Goal: Information Seeking & Learning: Learn about a topic

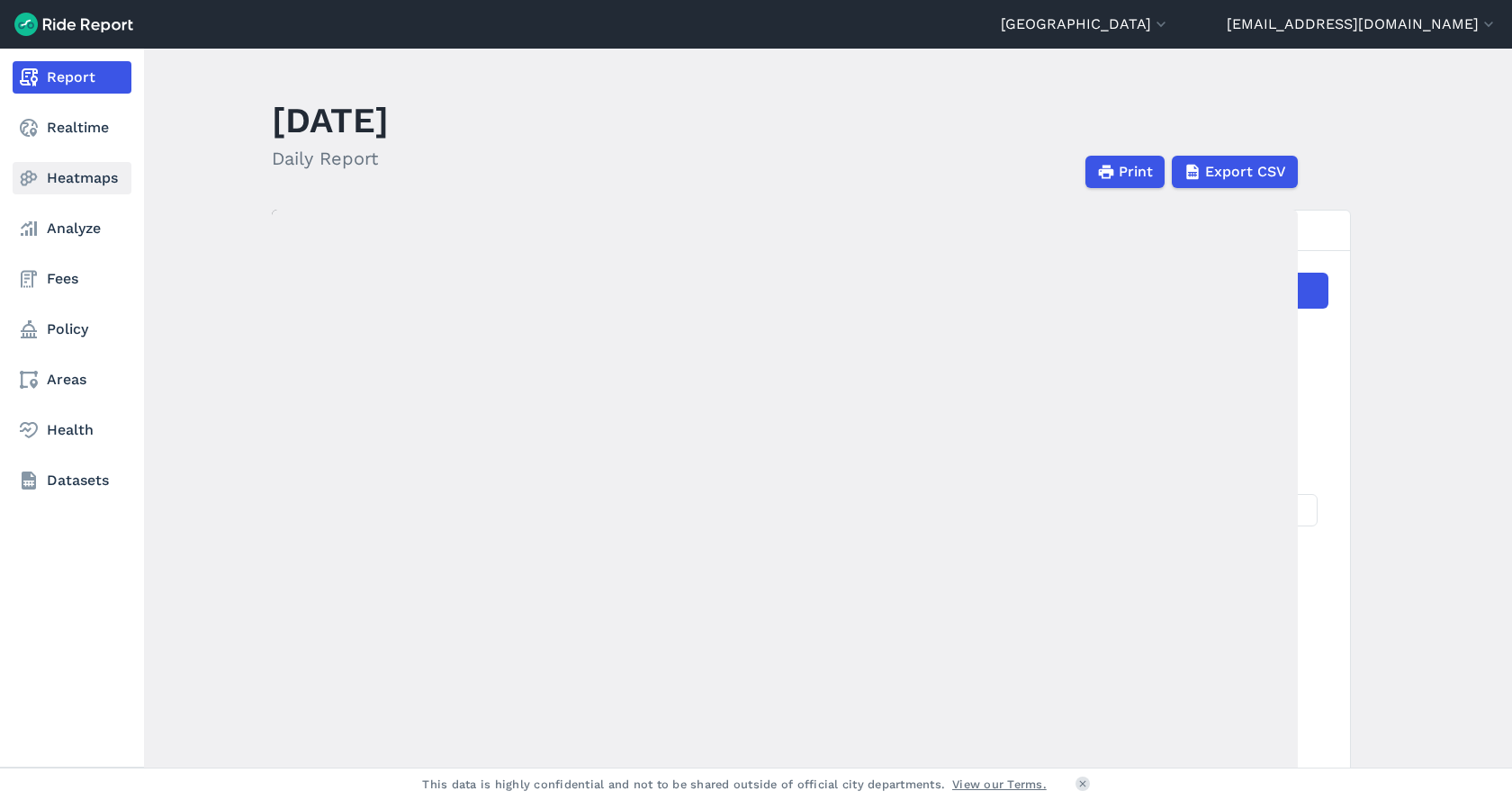
click at [76, 181] on link "Heatmaps" at bounding box center [72, 179] width 119 height 32
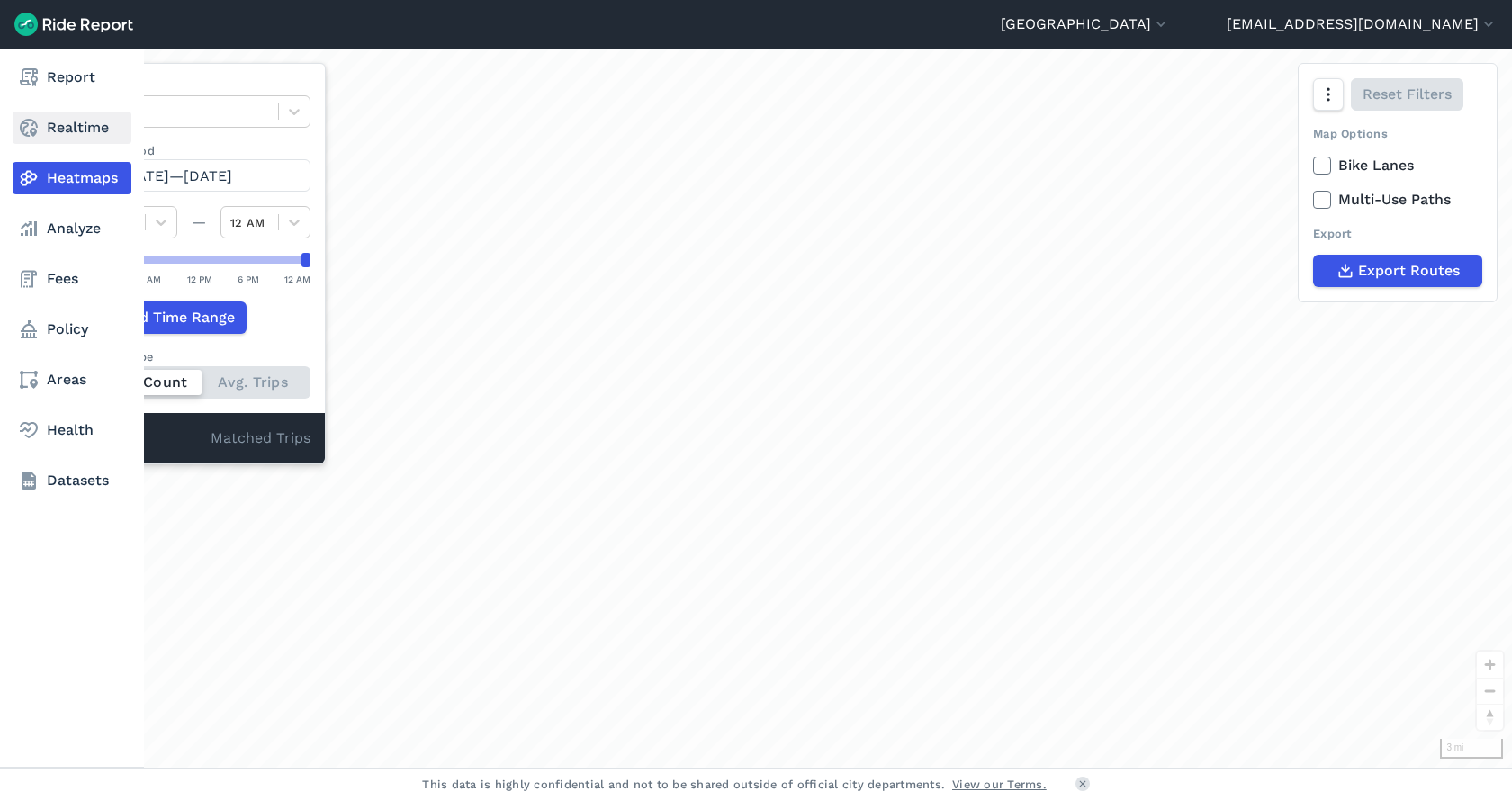
click at [89, 128] on link "Realtime" at bounding box center [72, 128] width 119 height 32
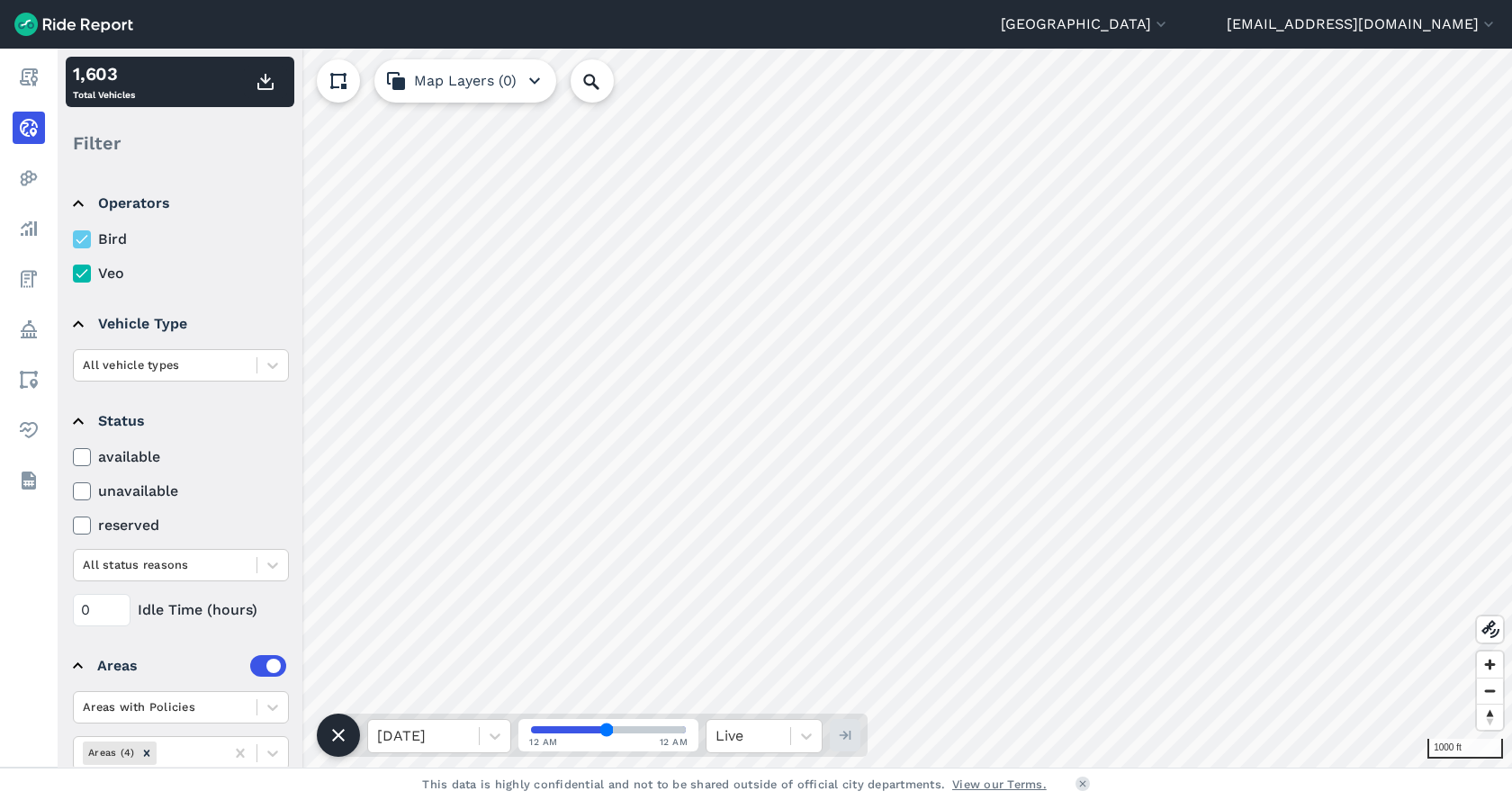
click at [77, 246] on icon at bounding box center [81, 239] width 16 height 18
click at [73, 240] on input "Bird" at bounding box center [73, 234] width 0 height 11
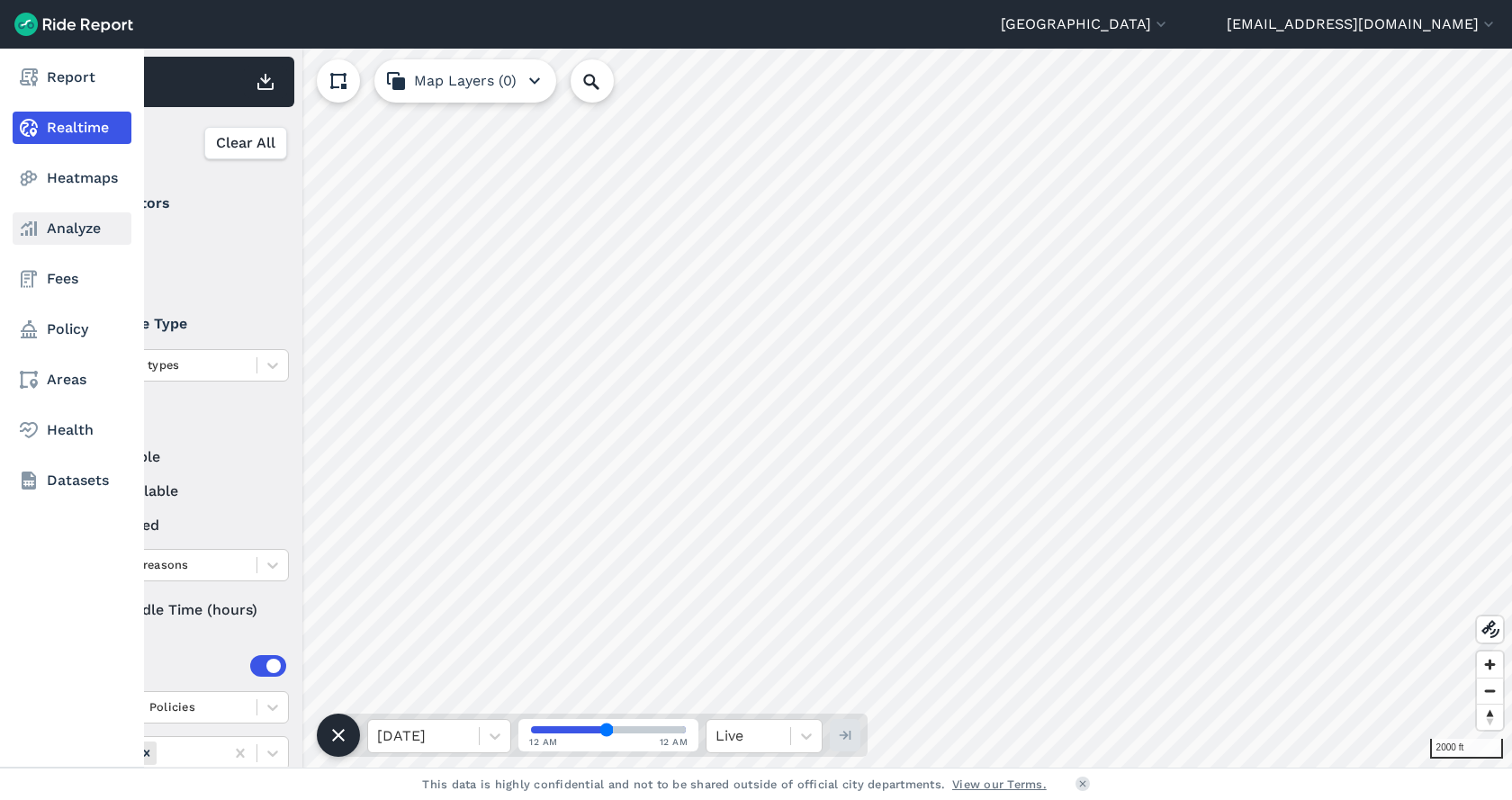
click at [60, 223] on link "Analyze" at bounding box center [72, 229] width 119 height 32
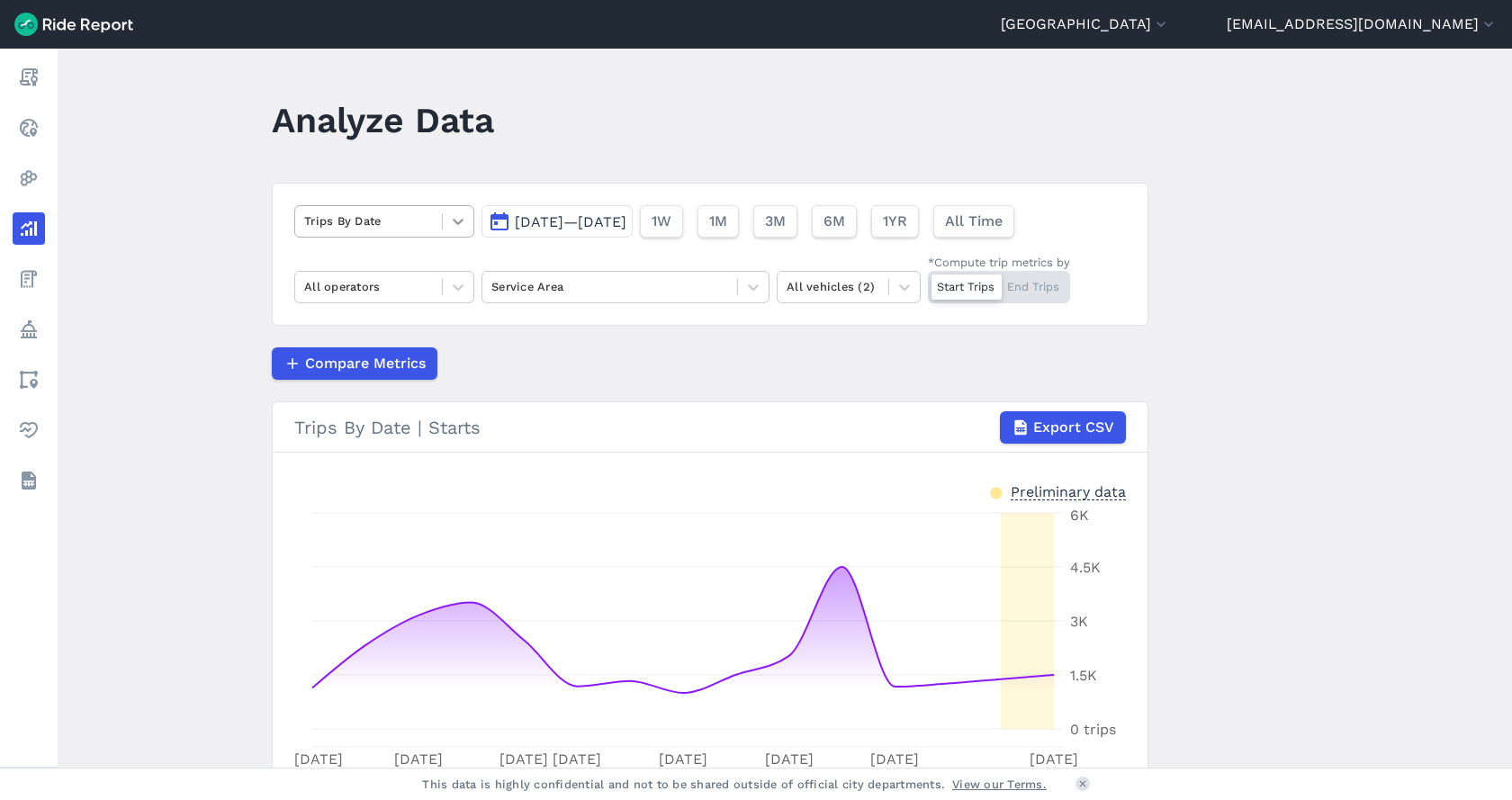
click at [458, 221] on icon at bounding box center [457, 222] width 10 height 7
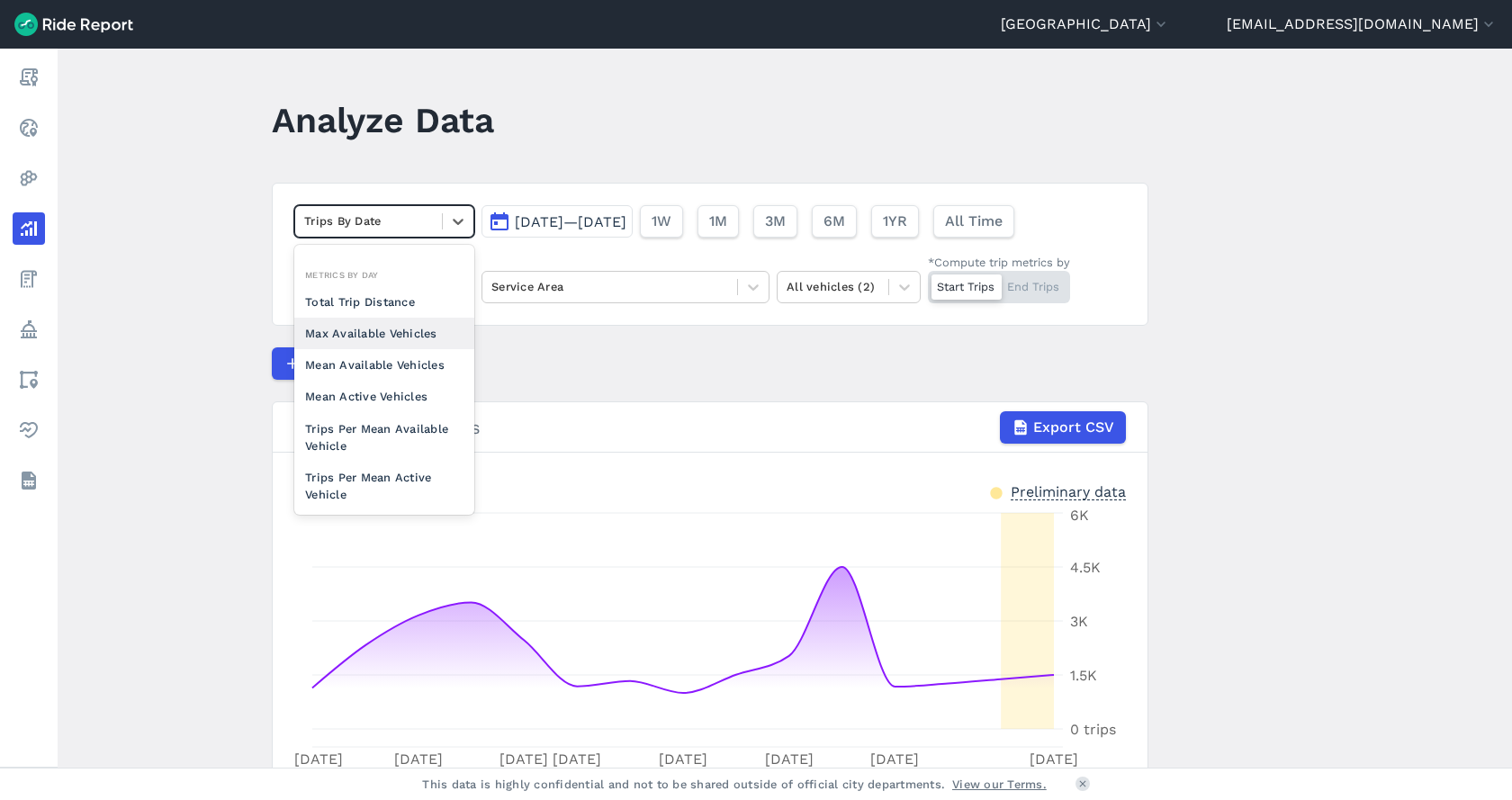
scroll to position [157, 0]
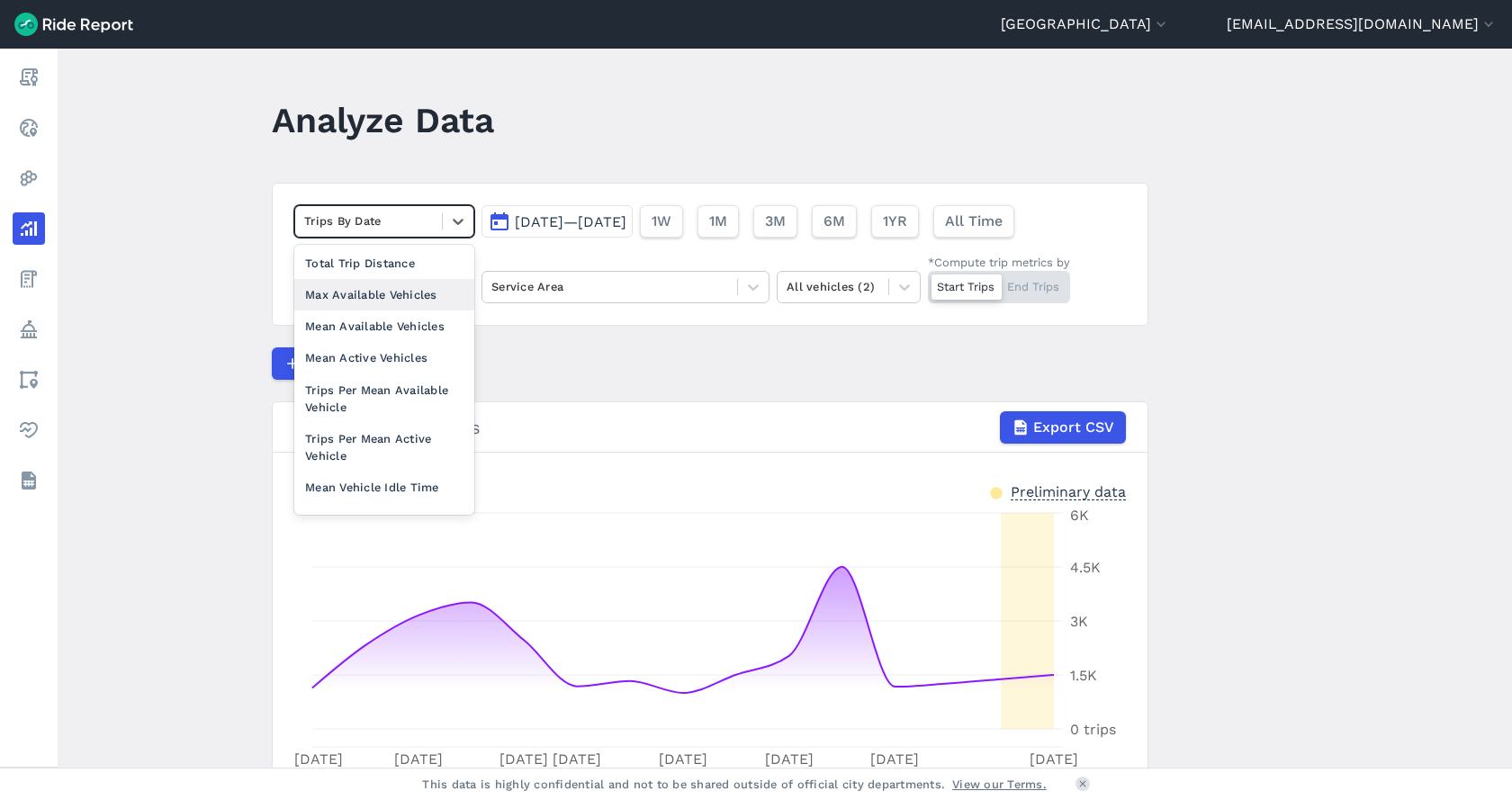
click at [412, 296] on div "Max Available Vehicles" at bounding box center [384, 294] width 180 height 31
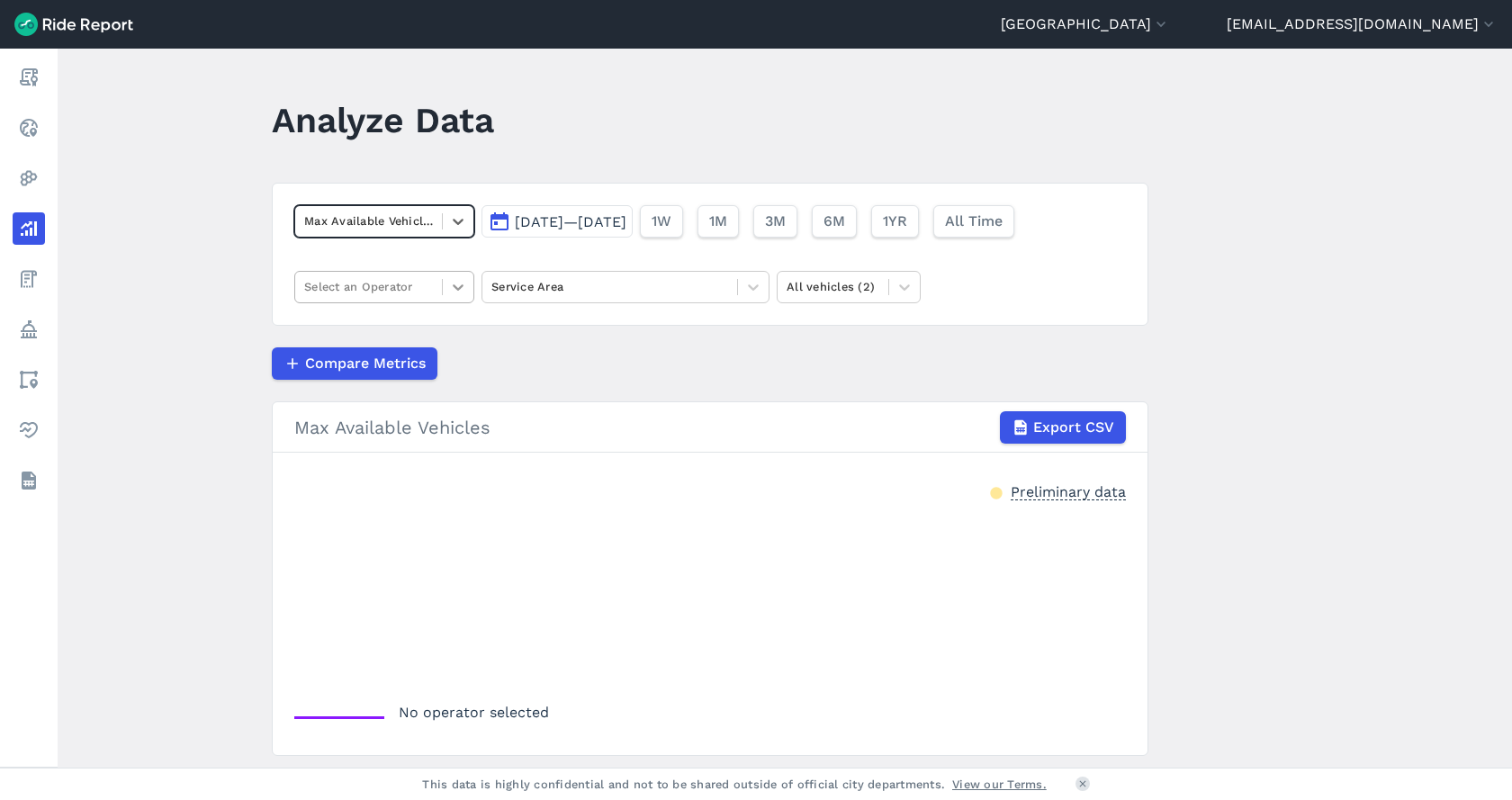
click at [452, 293] on icon at bounding box center [457, 286] width 18 height 18
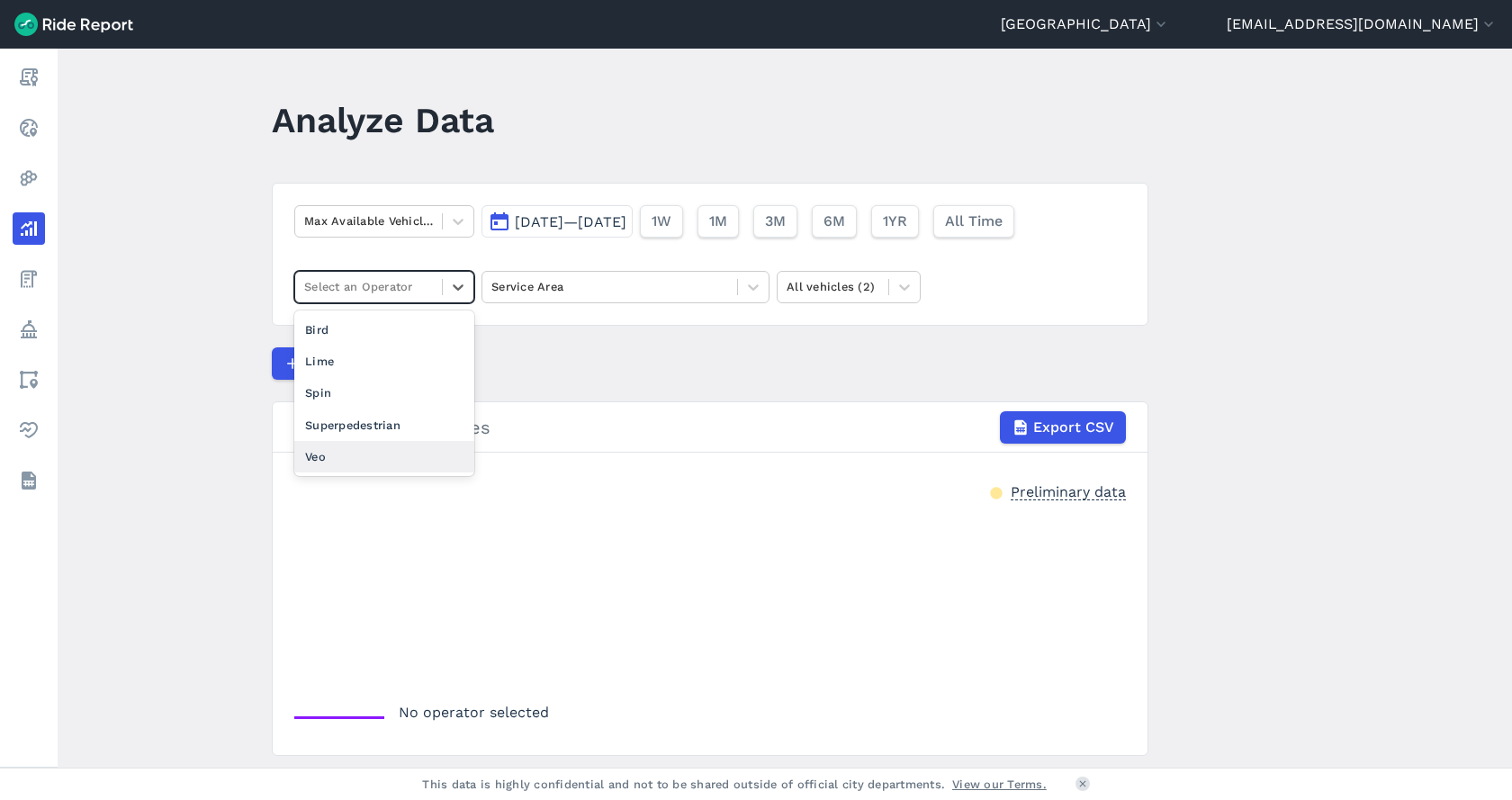
drag, startPoint x: 338, startPoint y: 448, endPoint x: 330, endPoint y: 445, distance: 8.5
click at [338, 450] on div "Veo" at bounding box center [384, 456] width 180 height 31
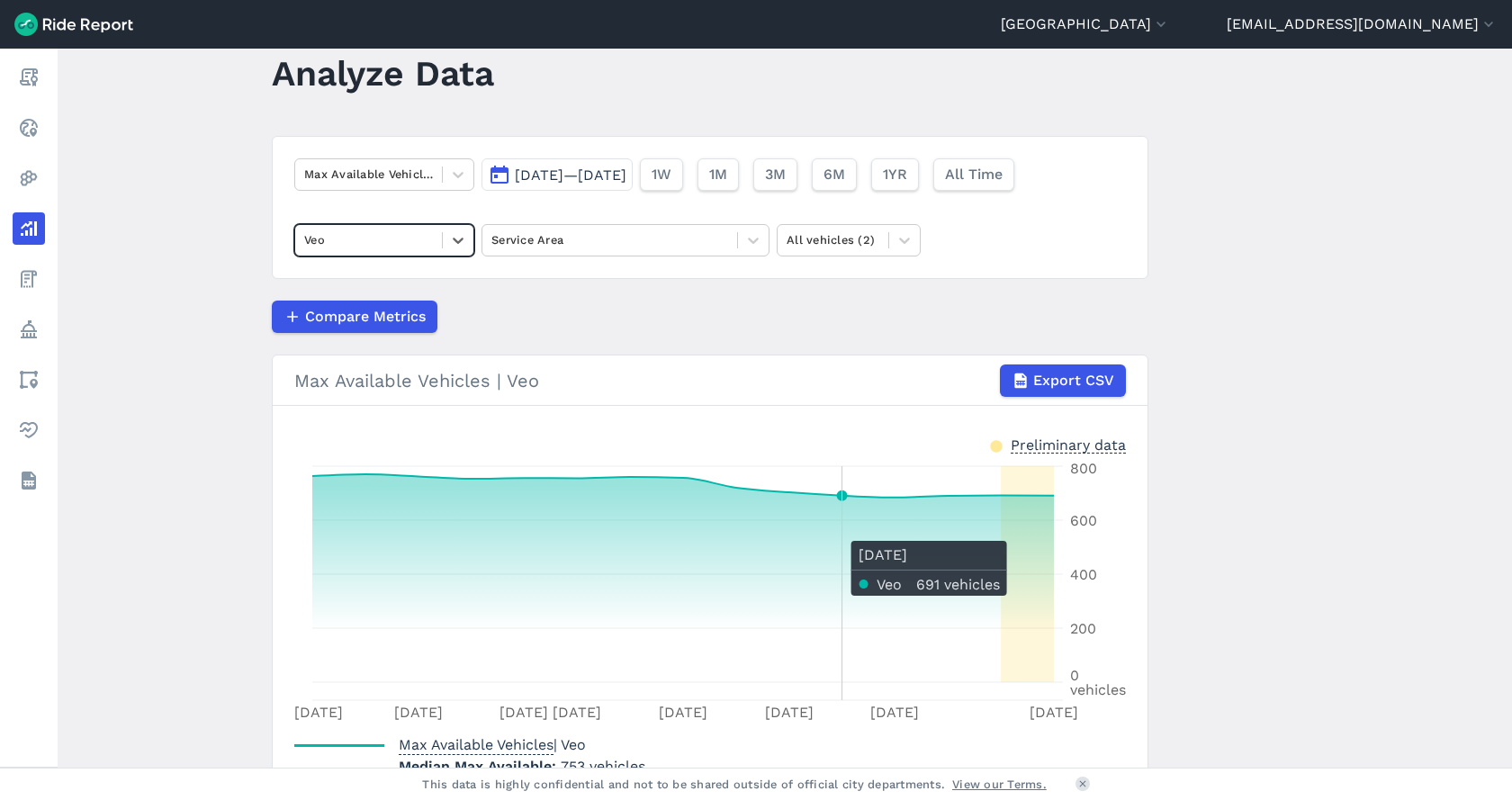
scroll to position [90, 0]
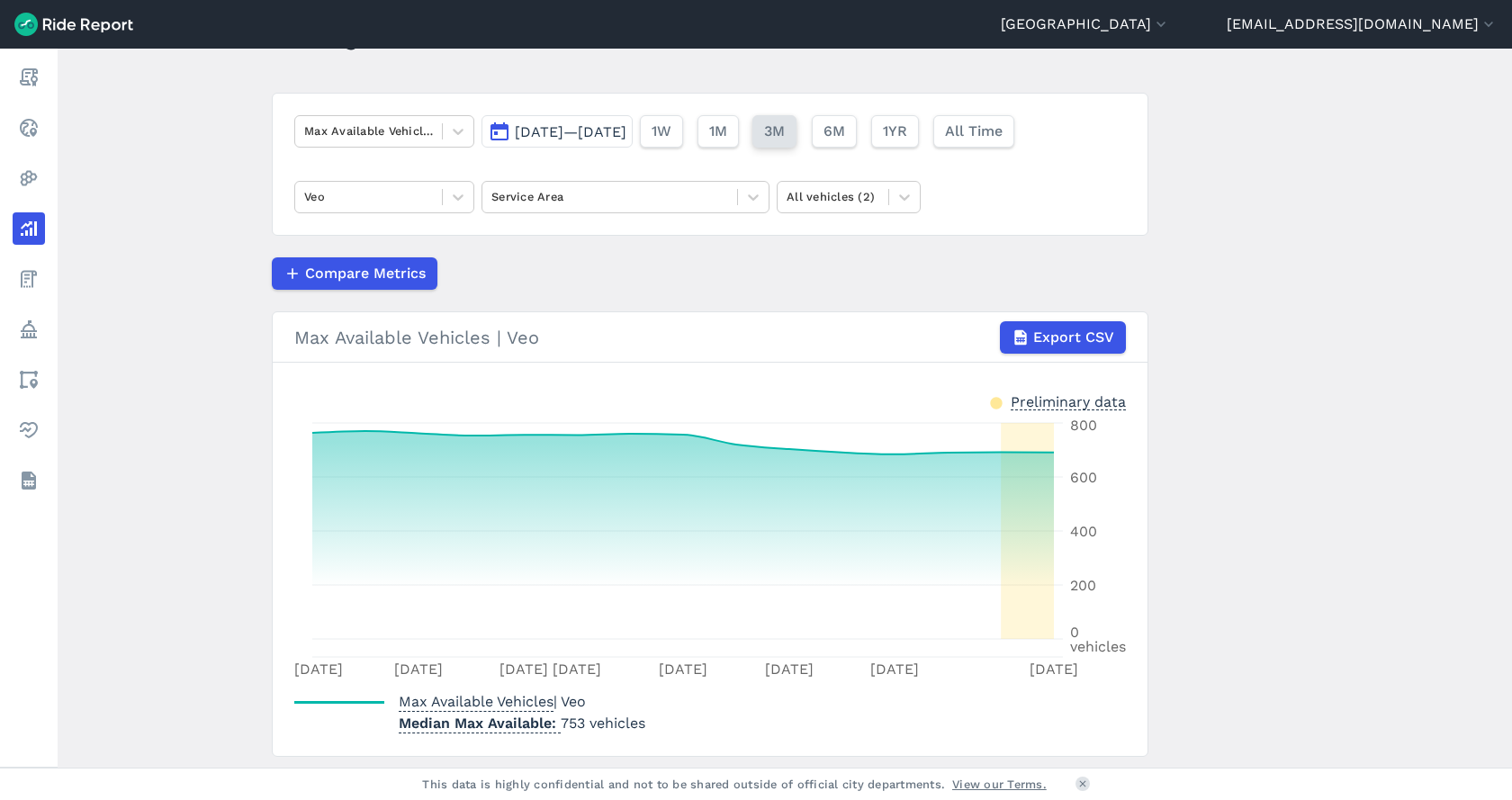
drag, startPoint x: 739, startPoint y: 135, endPoint x: 860, endPoint y: 130, distance: 121.1
click at [834, 111] on div "[DATE]—[DATE] 1W 1M 3M 6M 1YR All Time" at bounding box center [752, 128] width 540 height 40
click at [906, 136] on span "1YR" at bounding box center [894, 131] width 25 height 22
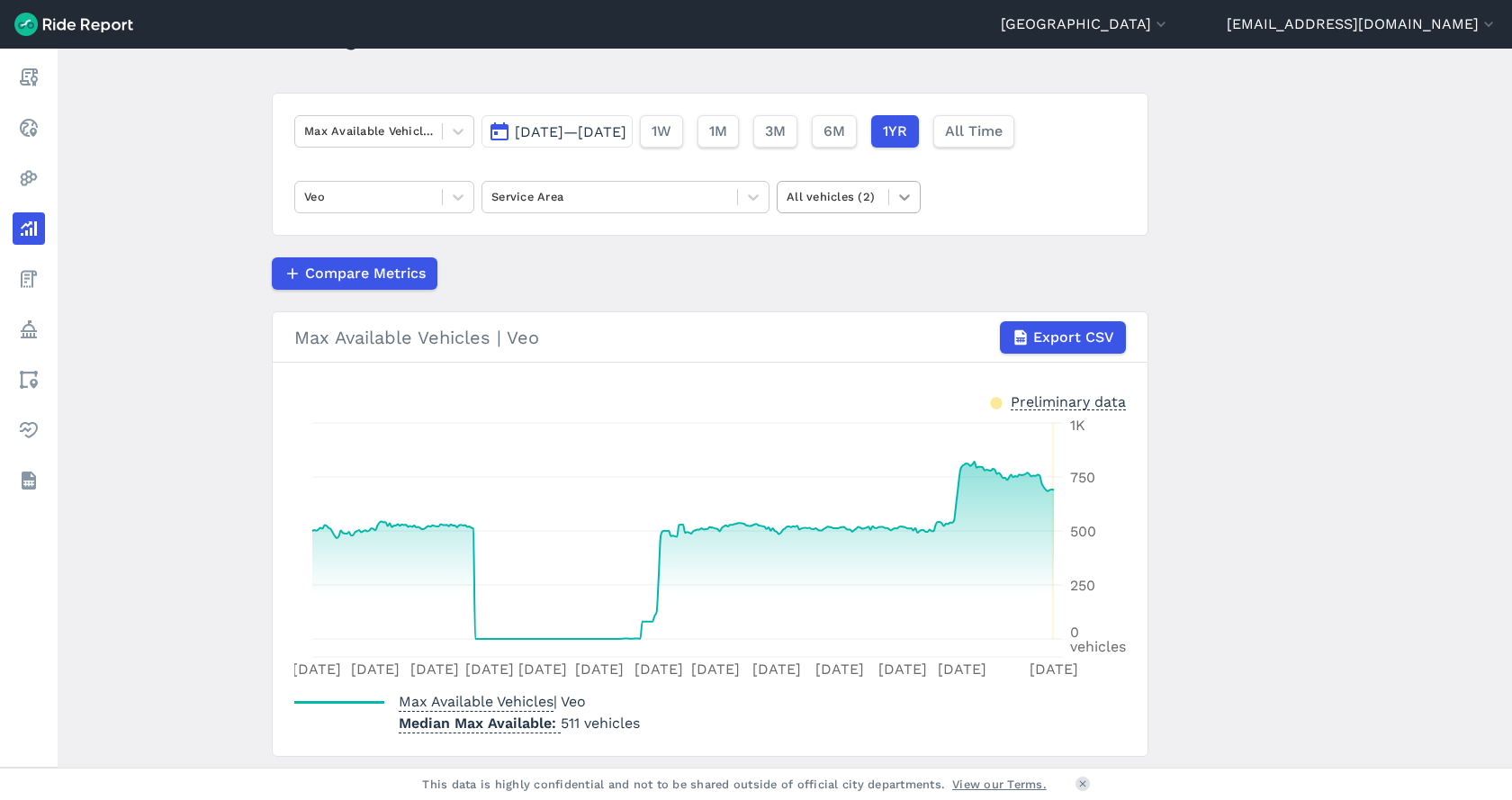
click at [901, 196] on icon at bounding box center [904, 196] width 18 height 18
click at [843, 250] on div "E-Bikes" at bounding box center [848, 239] width 144 height 31
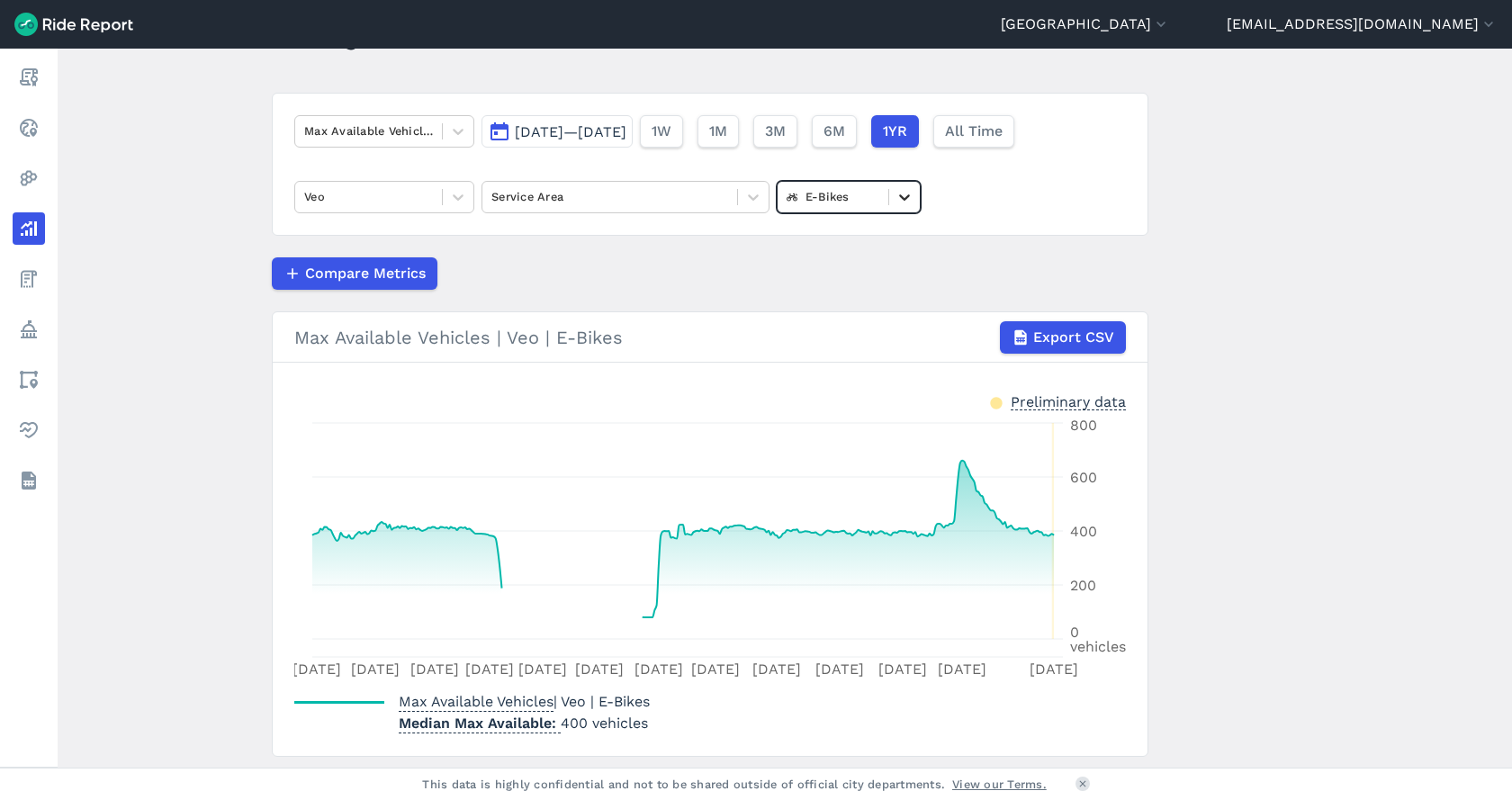
click at [899, 196] on icon at bounding box center [904, 196] width 18 height 18
click at [806, 276] on div "Scooters" at bounding box center [848, 271] width 144 height 31
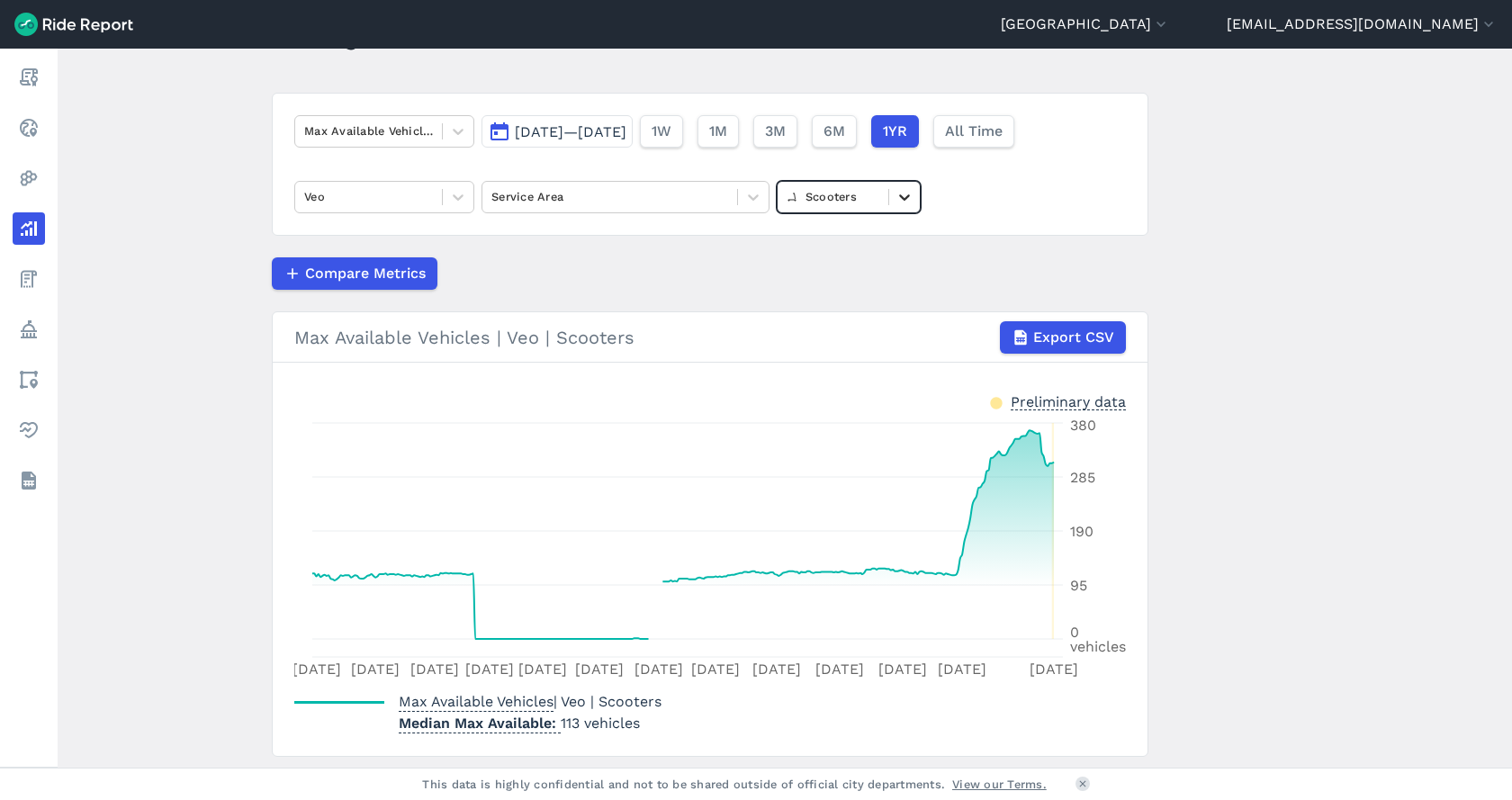
click at [911, 202] on div at bounding box center [904, 196] width 30 height 30
click at [831, 273] on div "E-Bikes" at bounding box center [848, 271] width 144 height 31
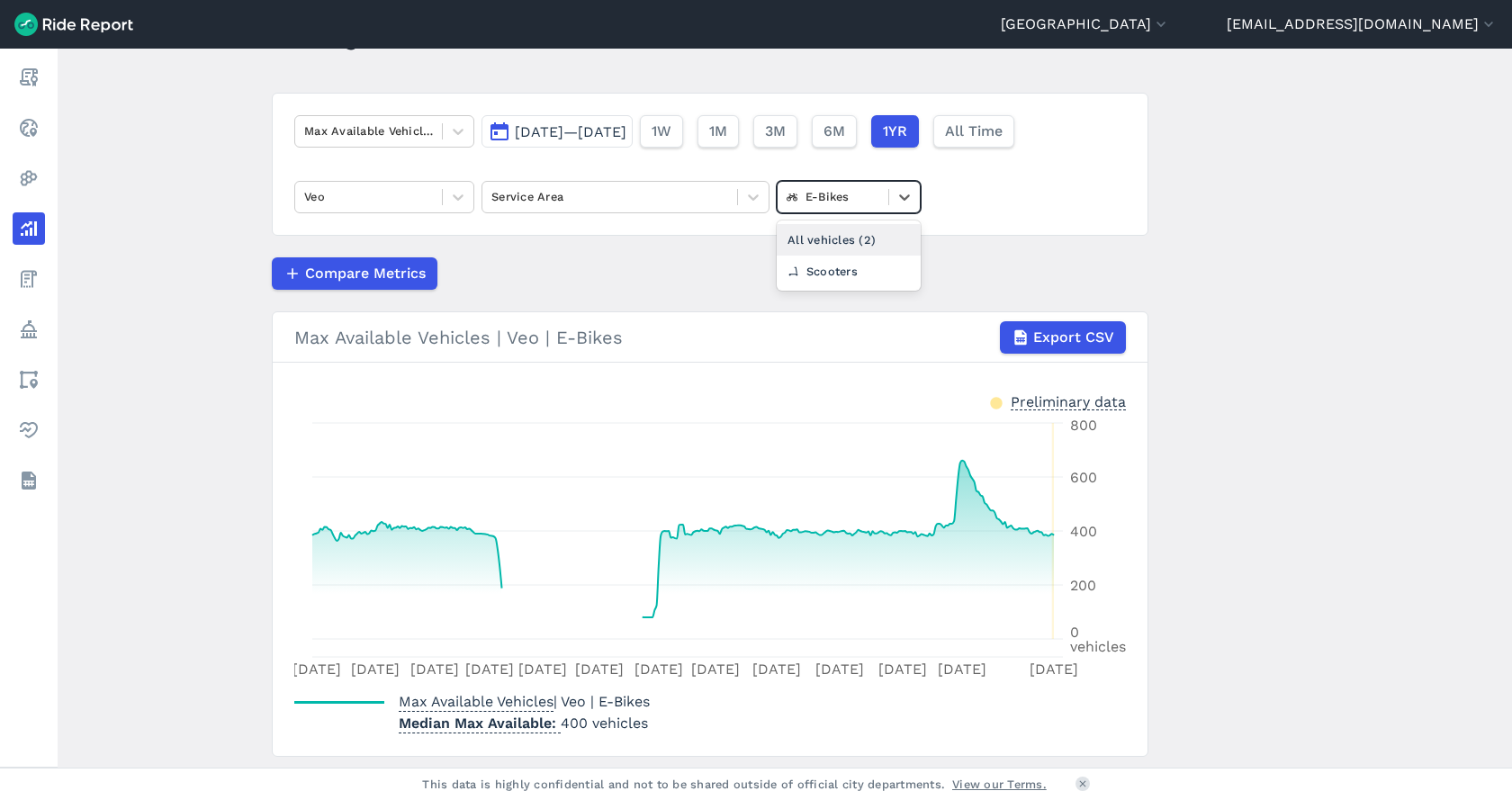
click at [898, 213] on div "E-Bikes" at bounding box center [848, 197] width 144 height 32
click at [815, 282] on div "Scooters" at bounding box center [848, 271] width 144 height 31
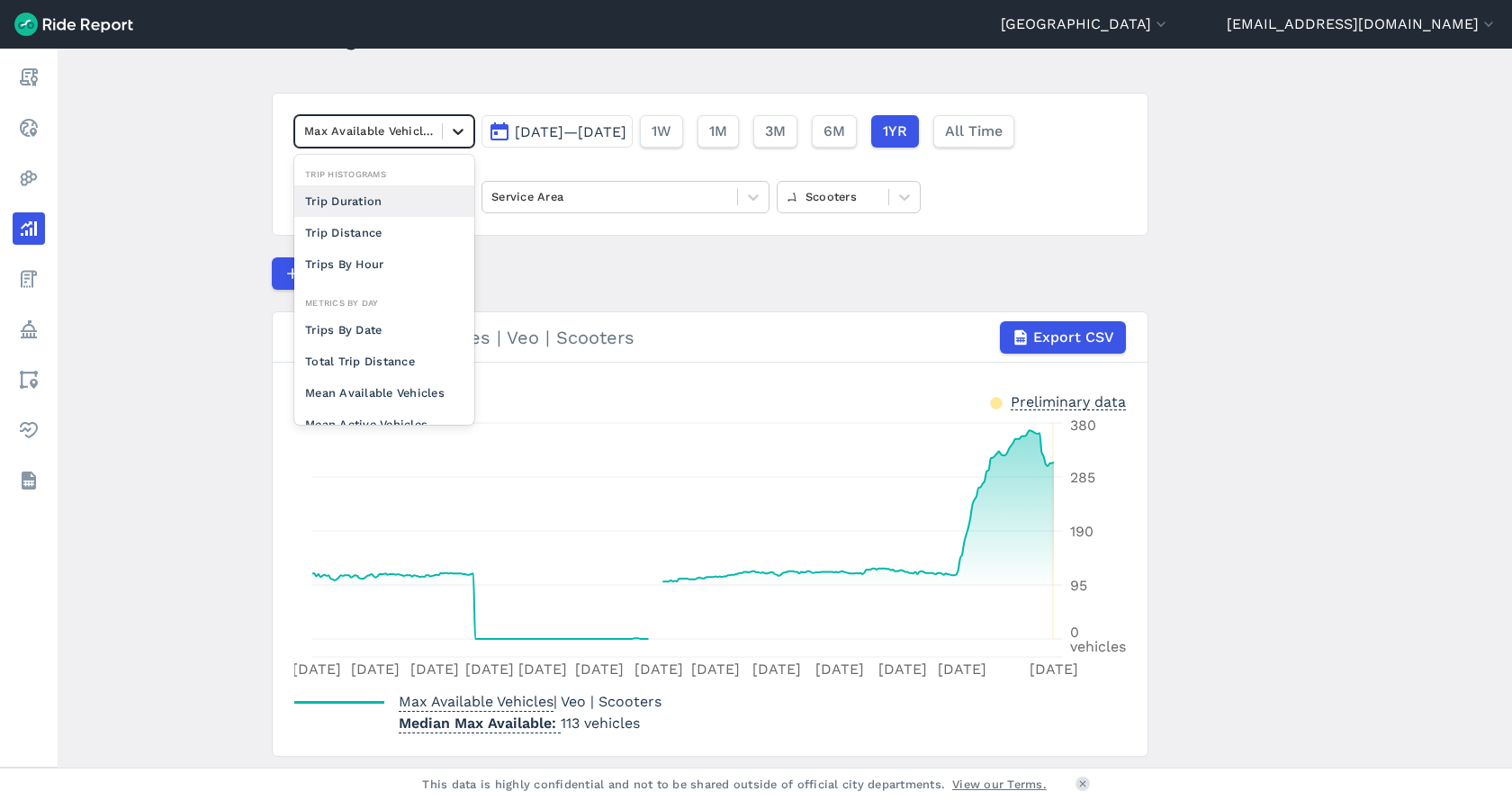
click at [448, 124] on div at bounding box center [458, 131] width 30 height 30
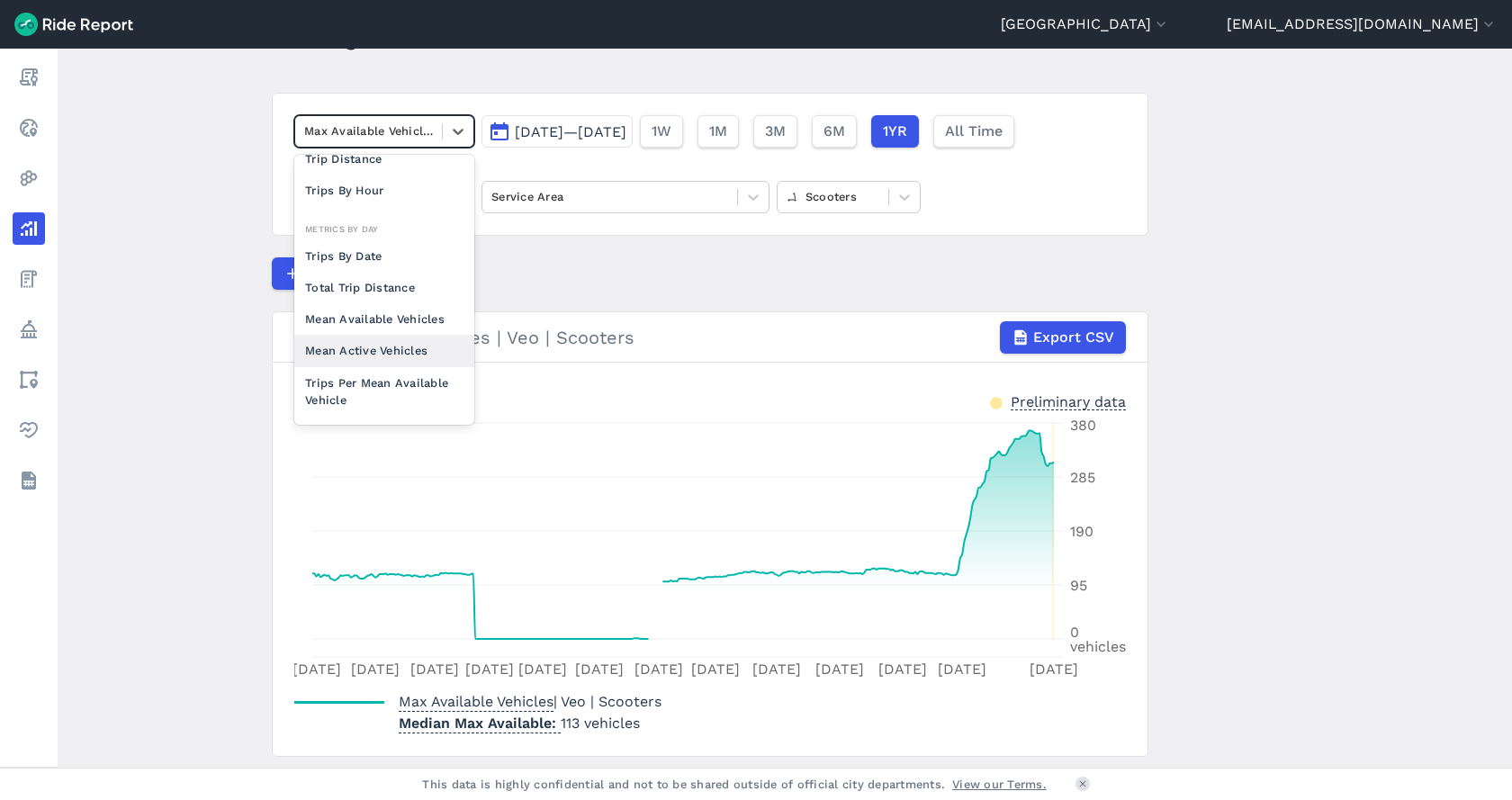
scroll to position [157, 0]
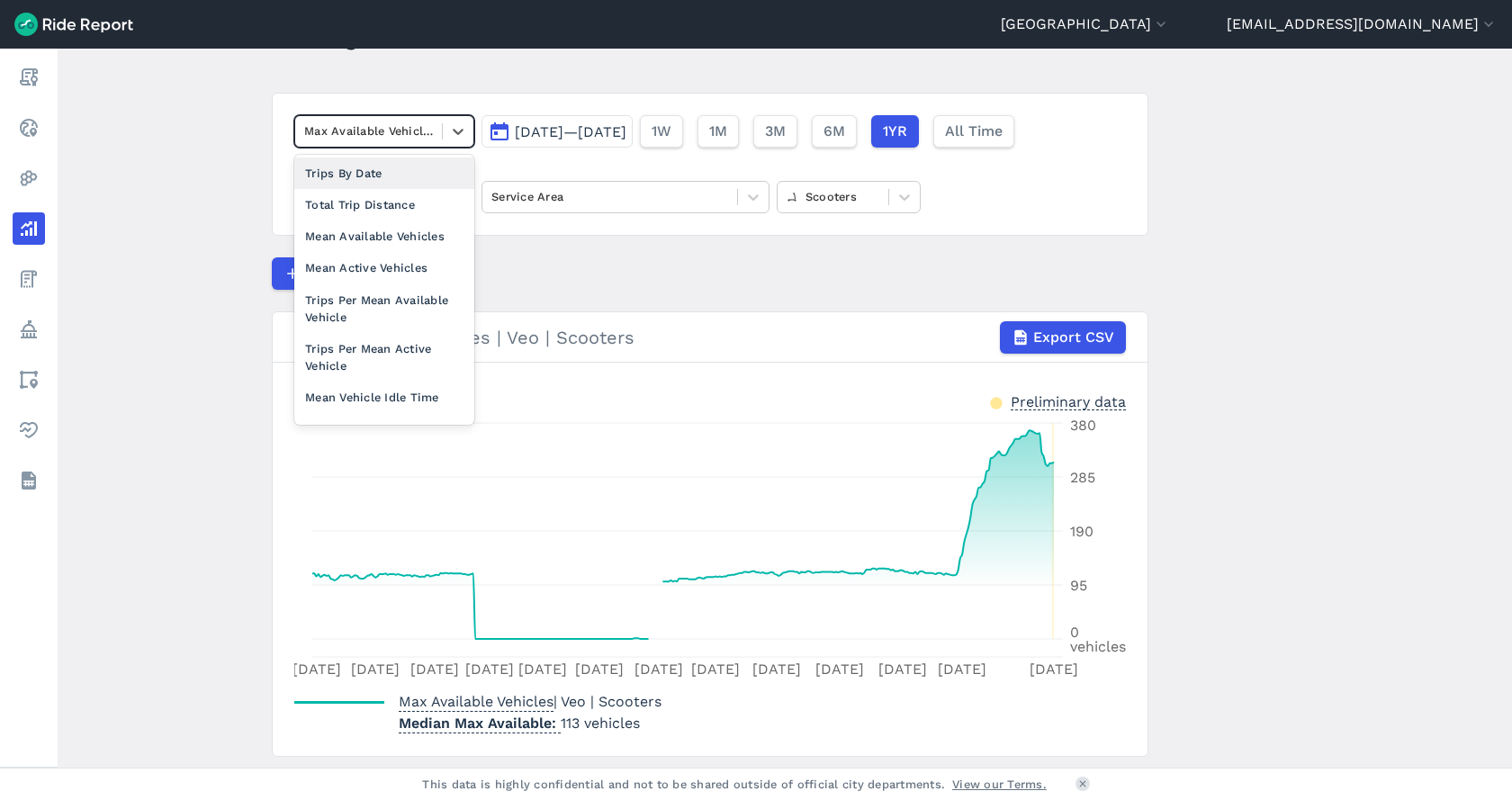
click at [385, 183] on div "Trips By Date" at bounding box center [384, 173] width 180 height 31
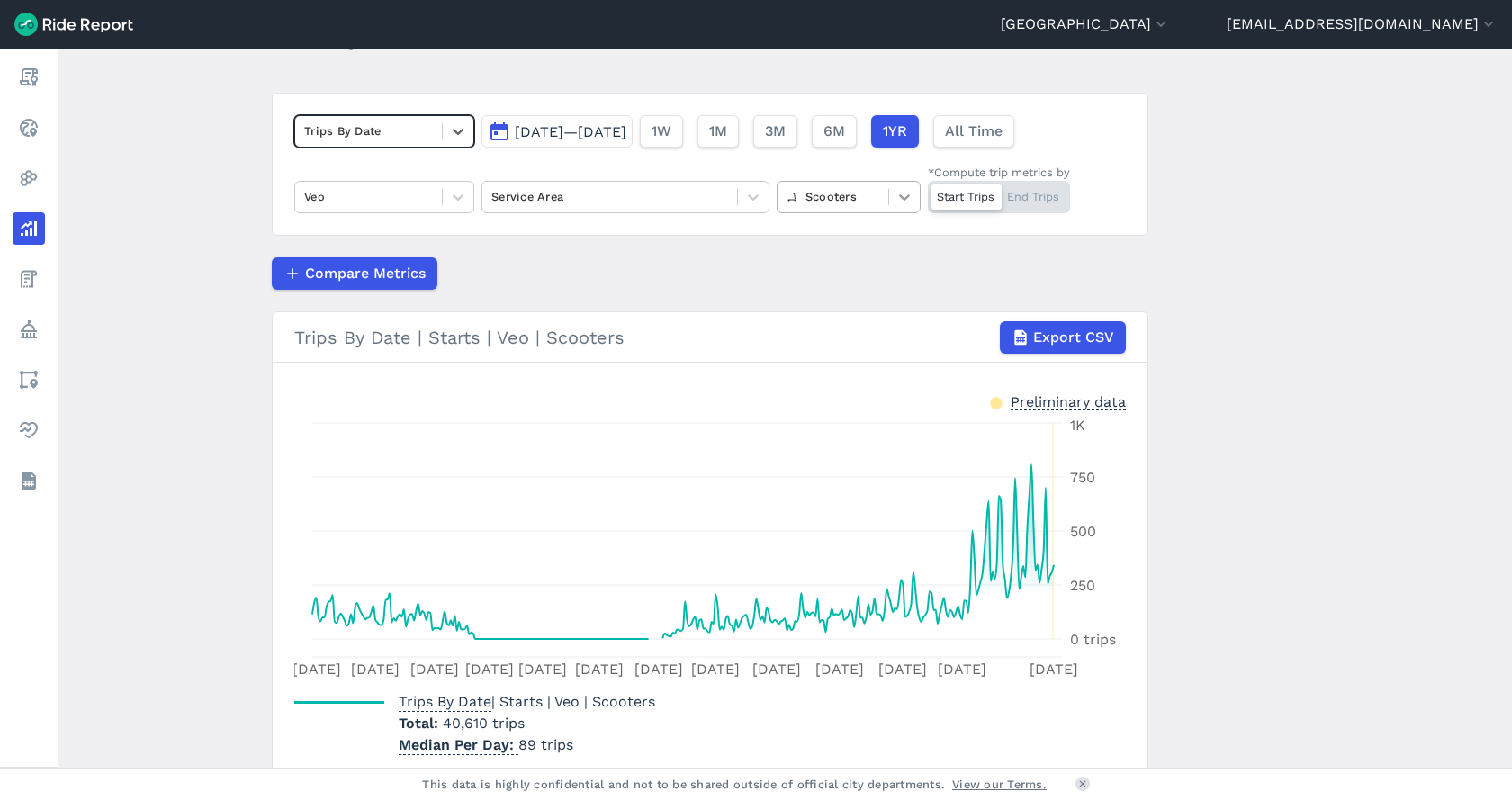
click at [910, 203] on div at bounding box center [904, 196] width 30 height 30
click at [880, 267] on div "E-Bikes" at bounding box center [848, 271] width 144 height 31
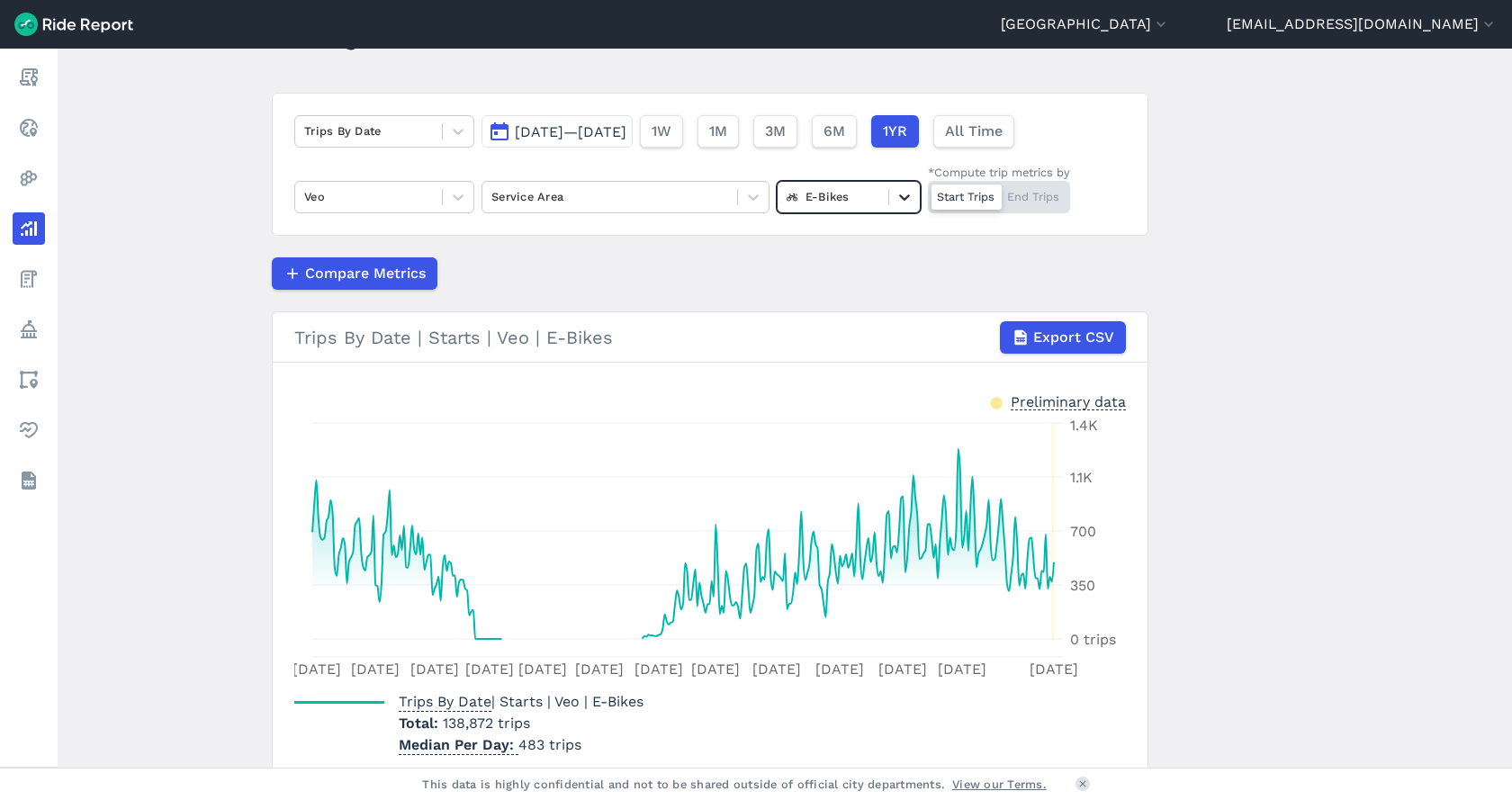
click at [889, 201] on div at bounding box center [904, 196] width 30 height 30
click at [833, 268] on div "Scooters" at bounding box center [848, 271] width 144 height 31
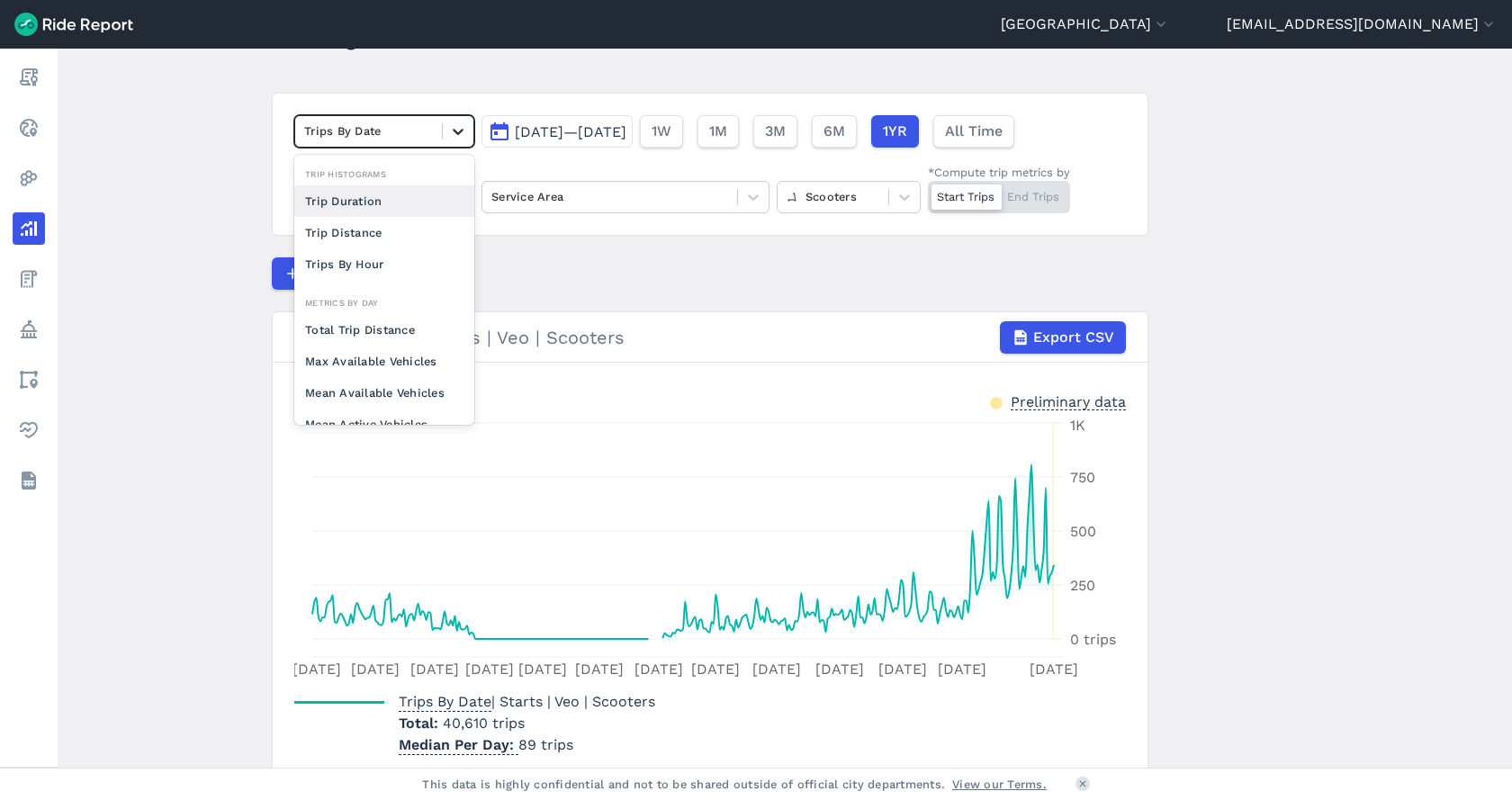
click at [454, 141] on div at bounding box center [458, 131] width 30 height 30
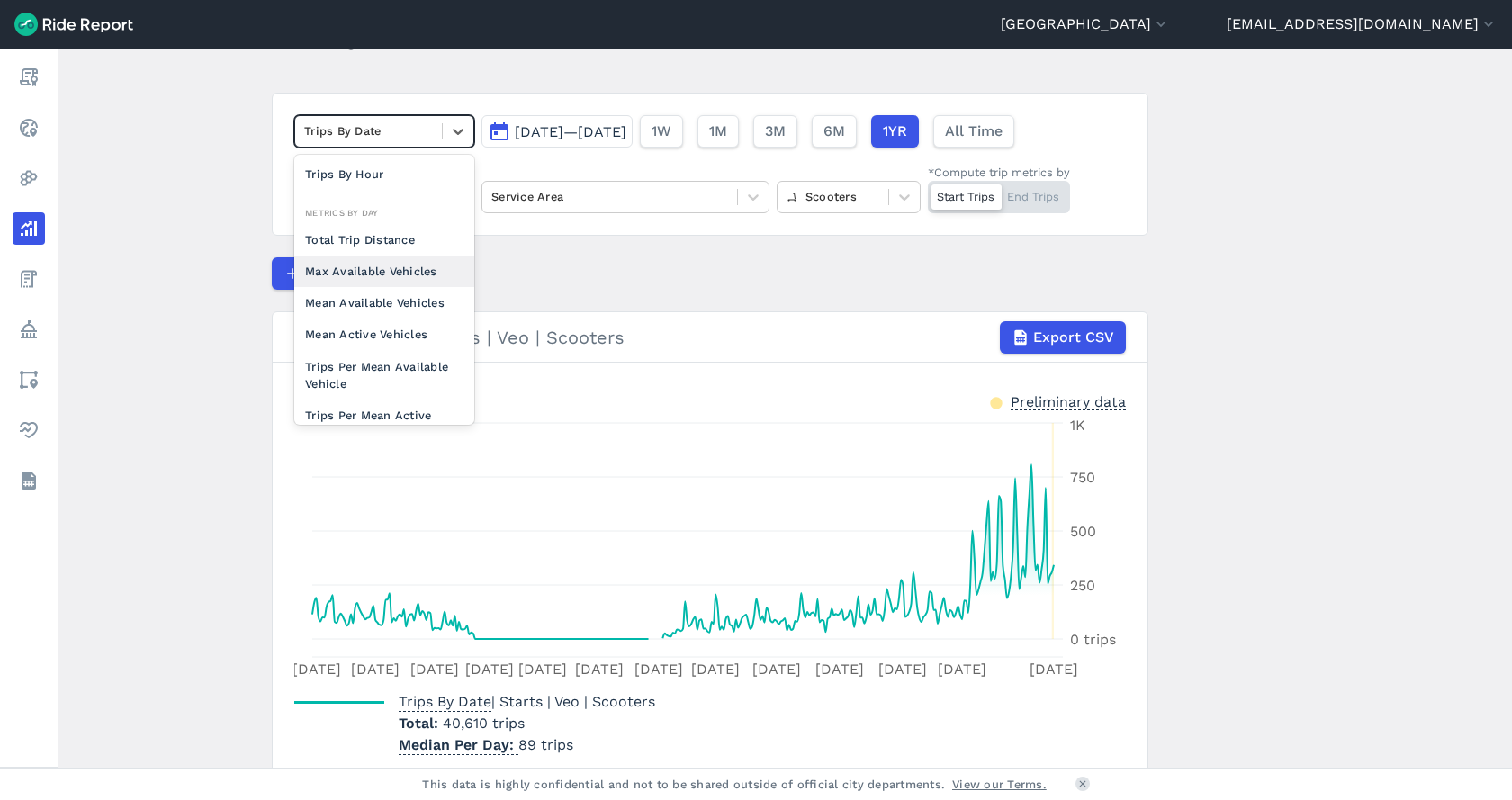
click at [419, 276] on div "Max Available Vehicles" at bounding box center [384, 271] width 180 height 31
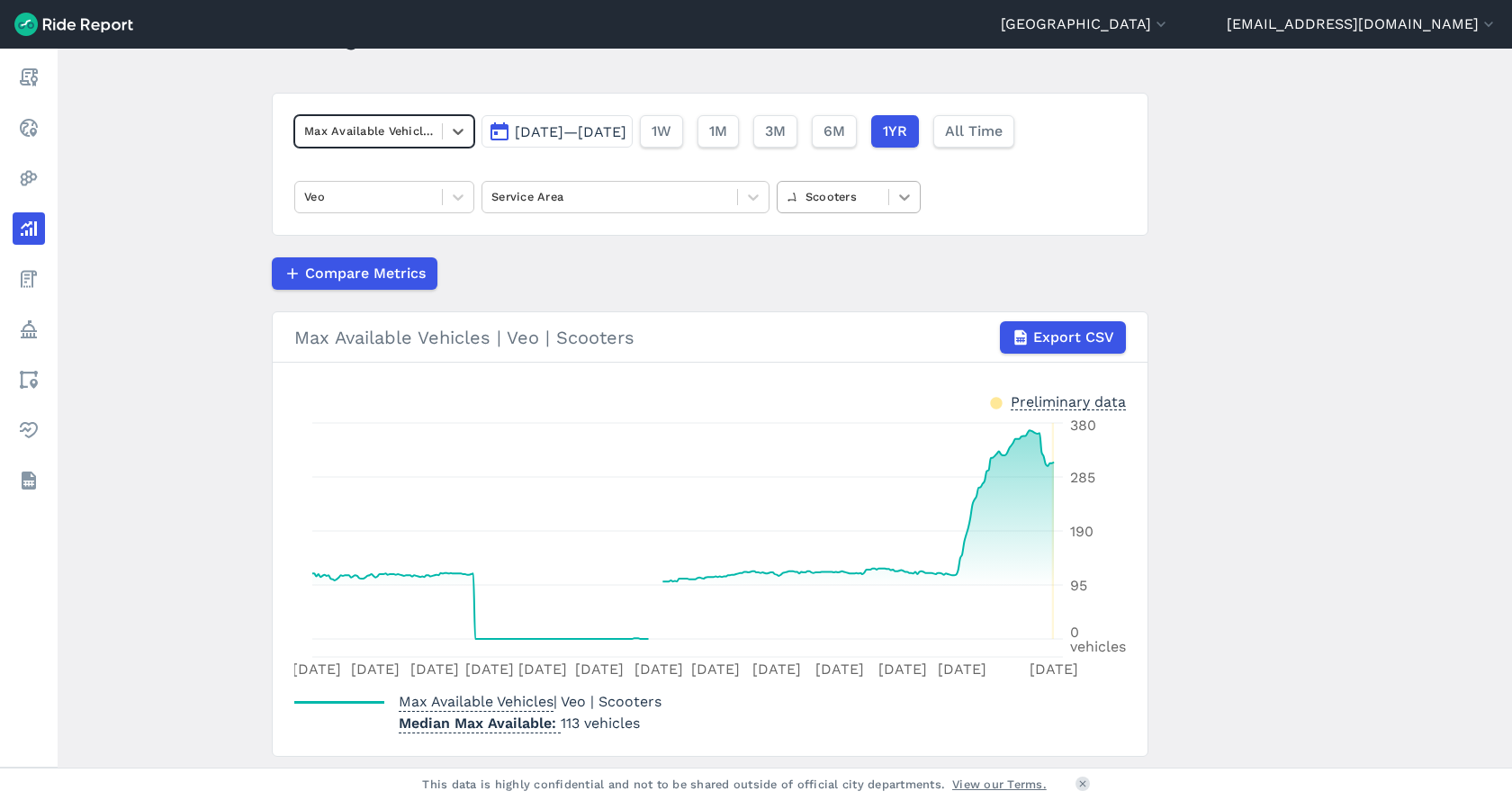
click at [898, 192] on icon at bounding box center [904, 196] width 18 height 18
click at [855, 275] on div "E-Bikes" at bounding box center [848, 271] width 144 height 31
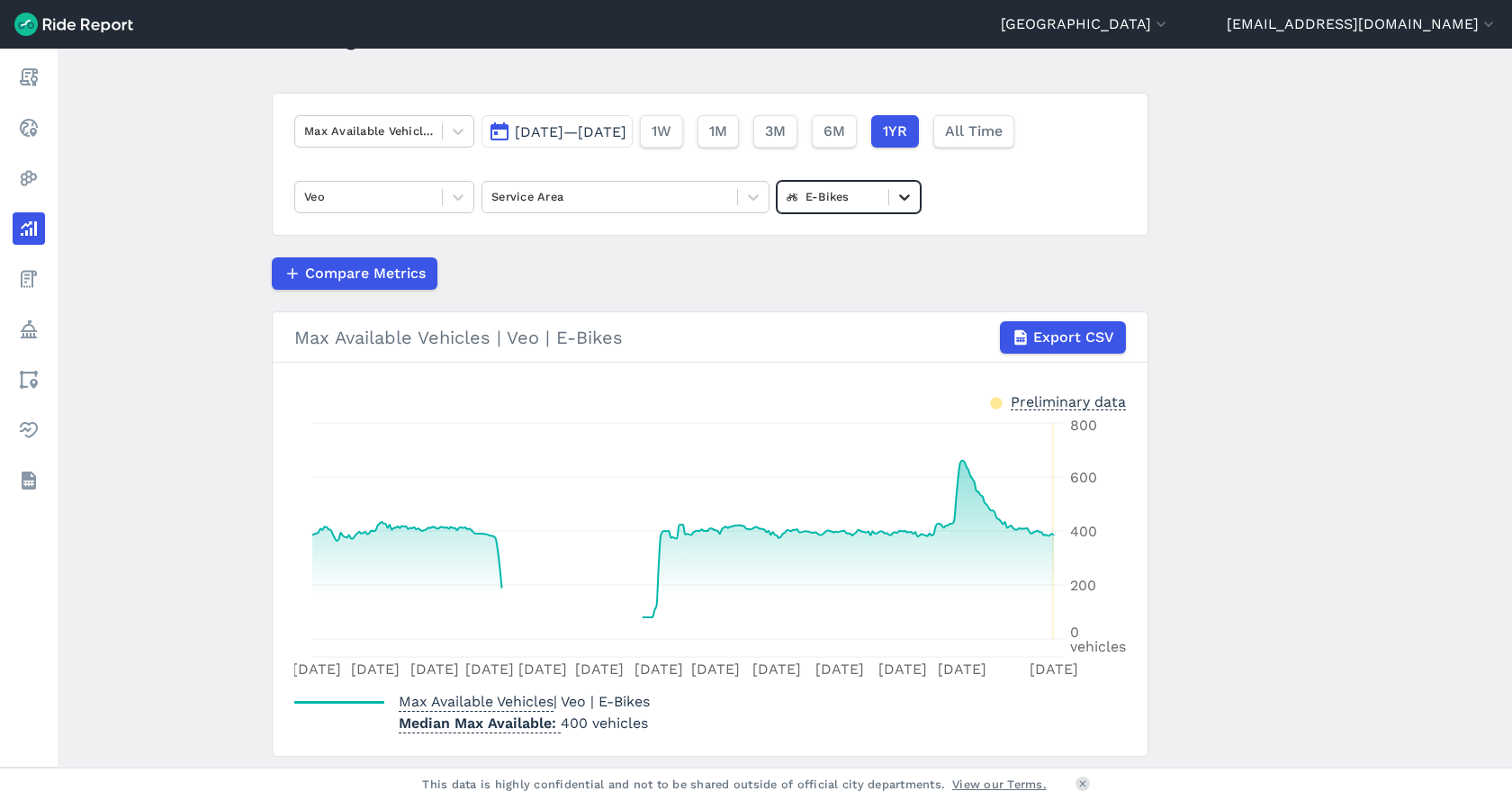
click at [892, 186] on div at bounding box center [904, 196] width 30 height 30
click at [886, 277] on div "Scooters" at bounding box center [848, 271] width 144 height 31
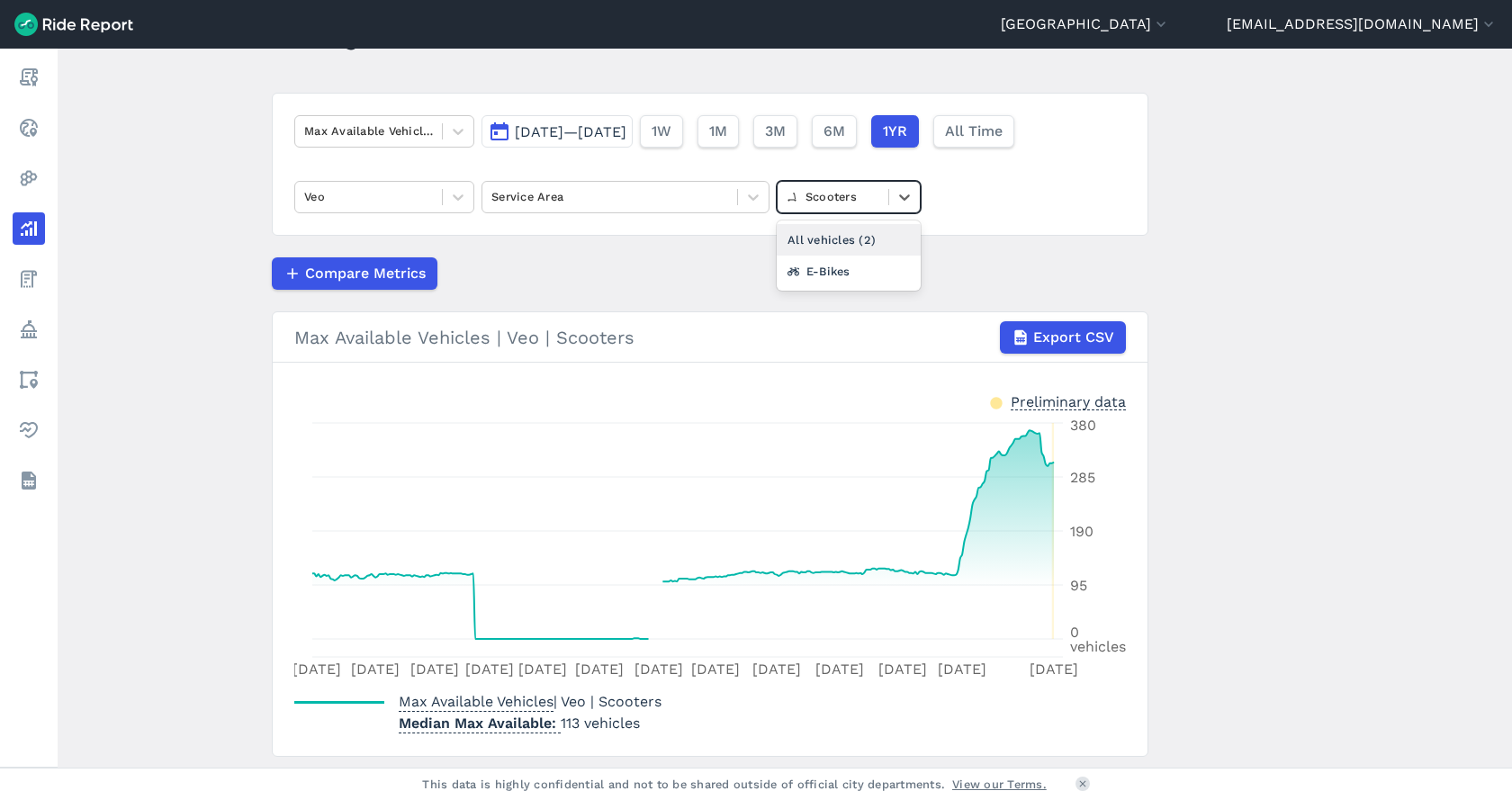
click at [848, 194] on div at bounding box center [833, 196] width 93 height 21
click at [826, 270] on div "E-Bikes" at bounding box center [848, 271] width 144 height 31
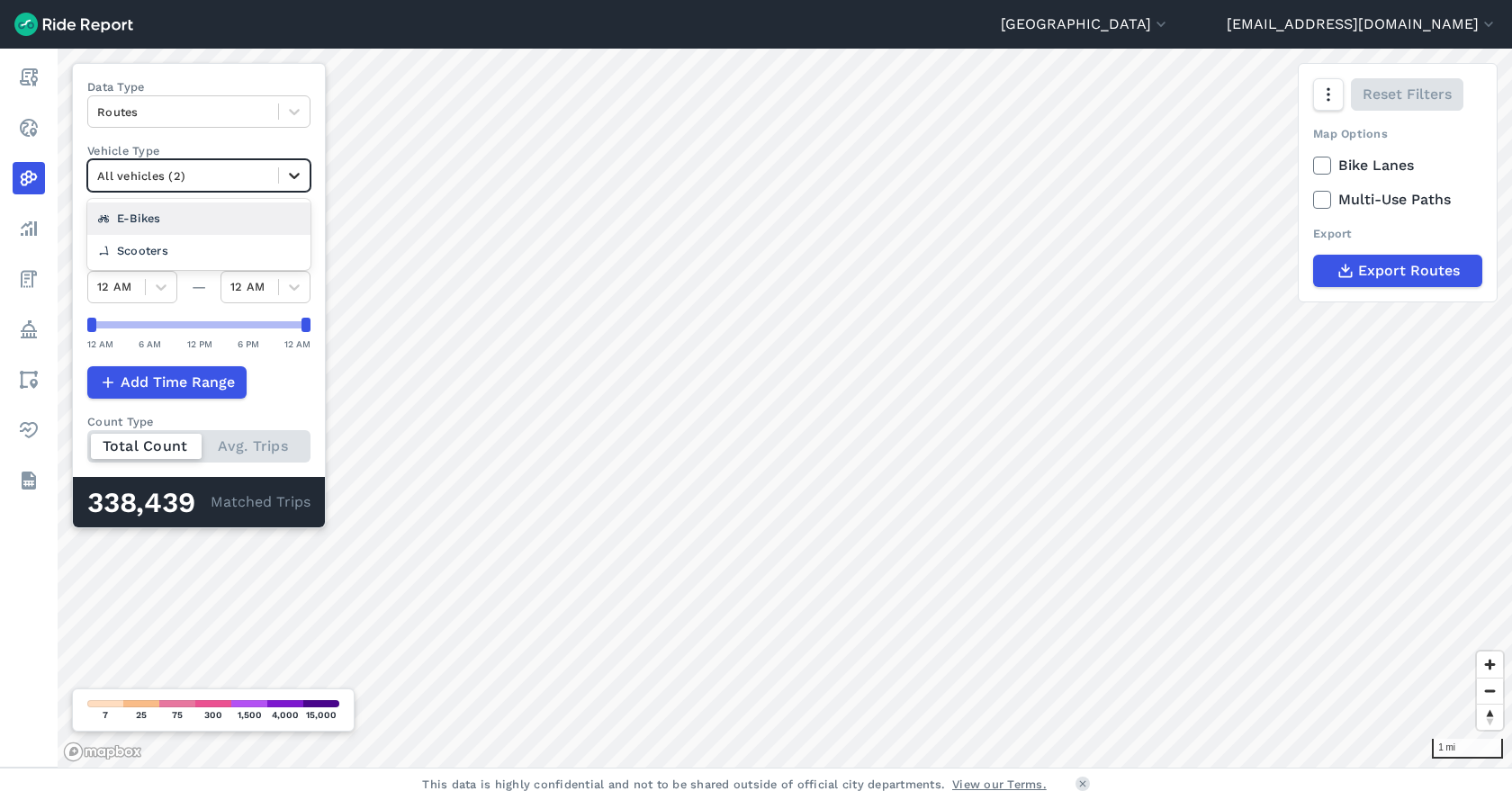
click at [292, 176] on icon at bounding box center [294, 175] width 18 height 18
